Goal: Use online tool/utility: Utilize a website feature to perform a specific function

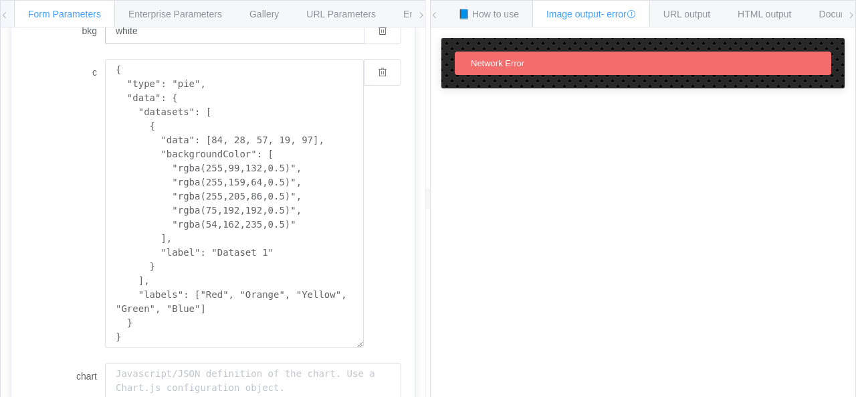
scroll to position [212, 0]
drag, startPoint x: 114, startPoint y: 82, endPoint x: 230, endPoint y: 347, distance: 289.7
click at [230, 347] on textarea "{ "type": "pie", "data": { "datasets": [ { "data": [84, 28, 57, 19, 97], "backg…" at bounding box center [234, 206] width 259 height 289
paste textarea "# Count the genders gender_counts = df_clean['Gender'].value_counts() # Create …"
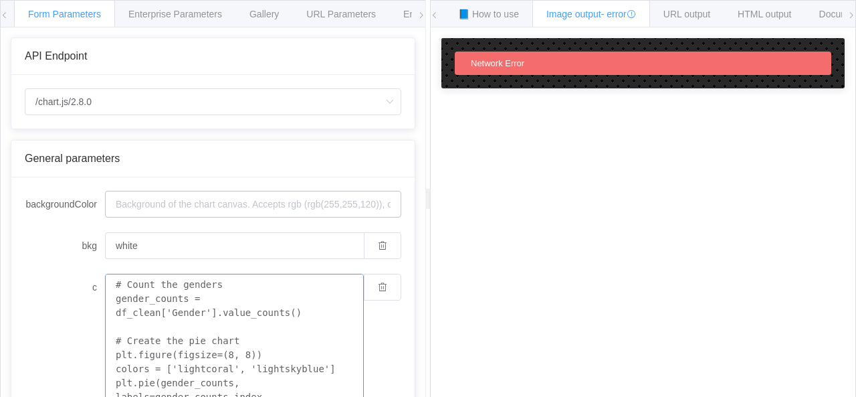
type textarea "# Count the genders gender_counts = df_clean['Gender'].value_counts() # Create …"
click at [225, 209] on input "backgroundColor" at bounding box center [253, 204] width 296 height 27
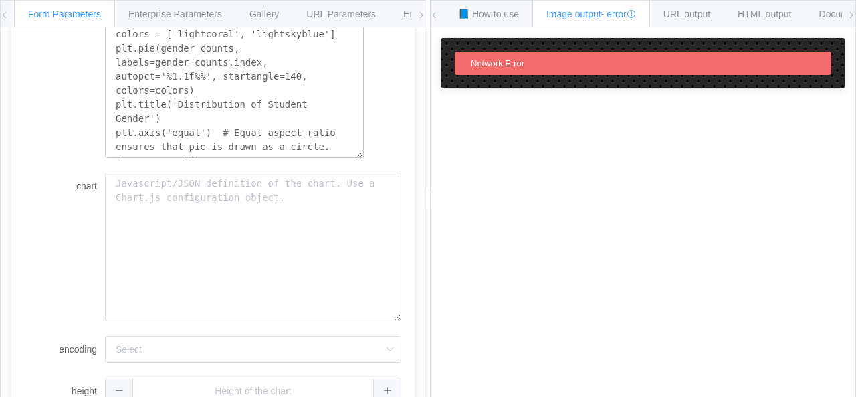
scroll to position [409, 0]
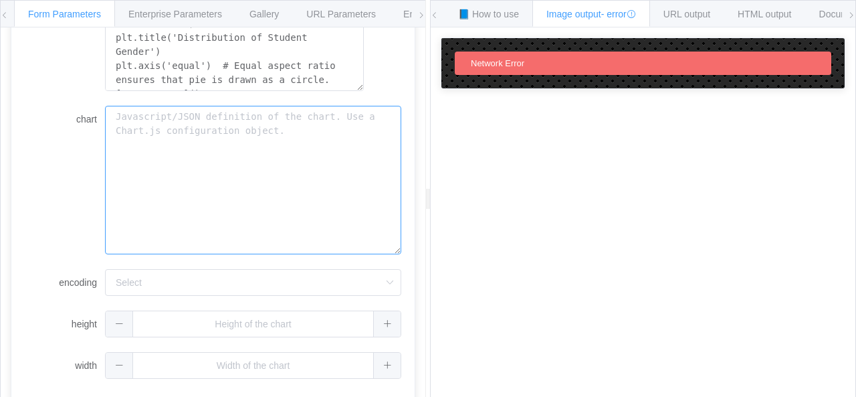
click at [236, 150] on textarea "chart" at bounding box center [253, 180] width 296 height 149
paste textarea "# Count the genders gender_counts = df_clean['Gender'].value_counts() # Create …"
type textarea "# Count the genders gender_counts = df_clean['Gender'].value_counts() # Create …"
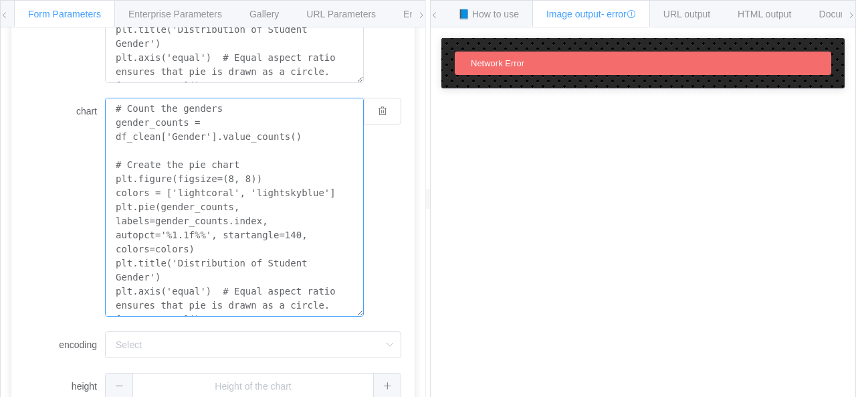
scroll to position [9, 0]
